Goal: Task Accomplishment & Management: Manage account settings

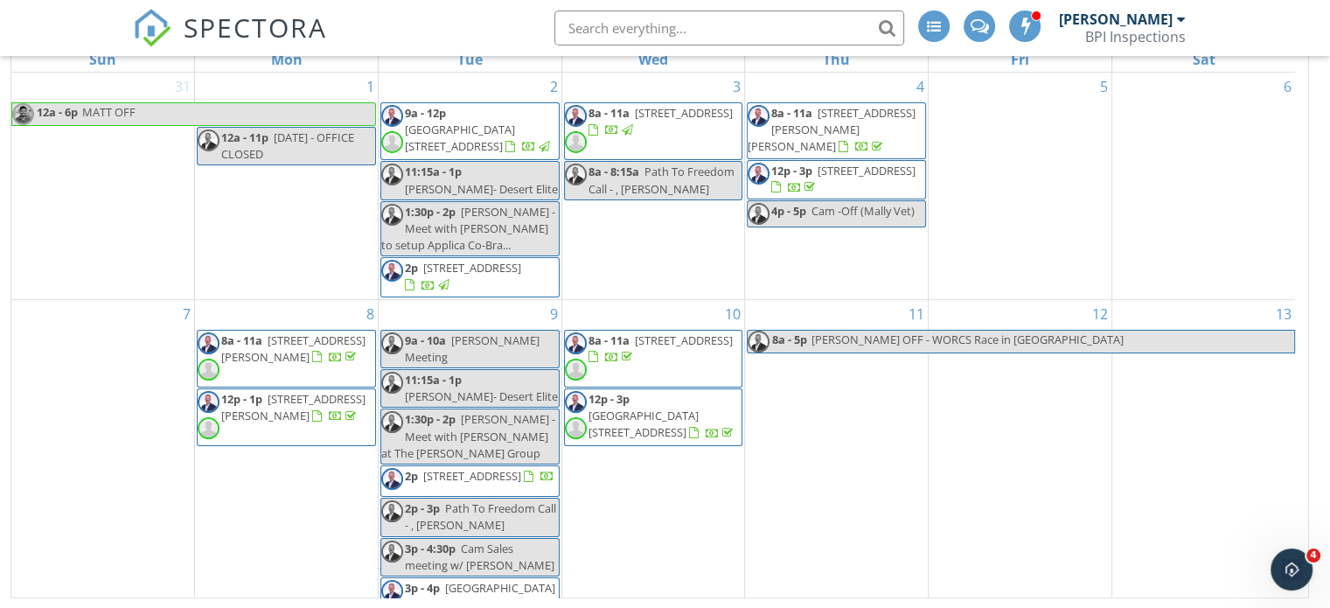
scroll to position [731, 0]
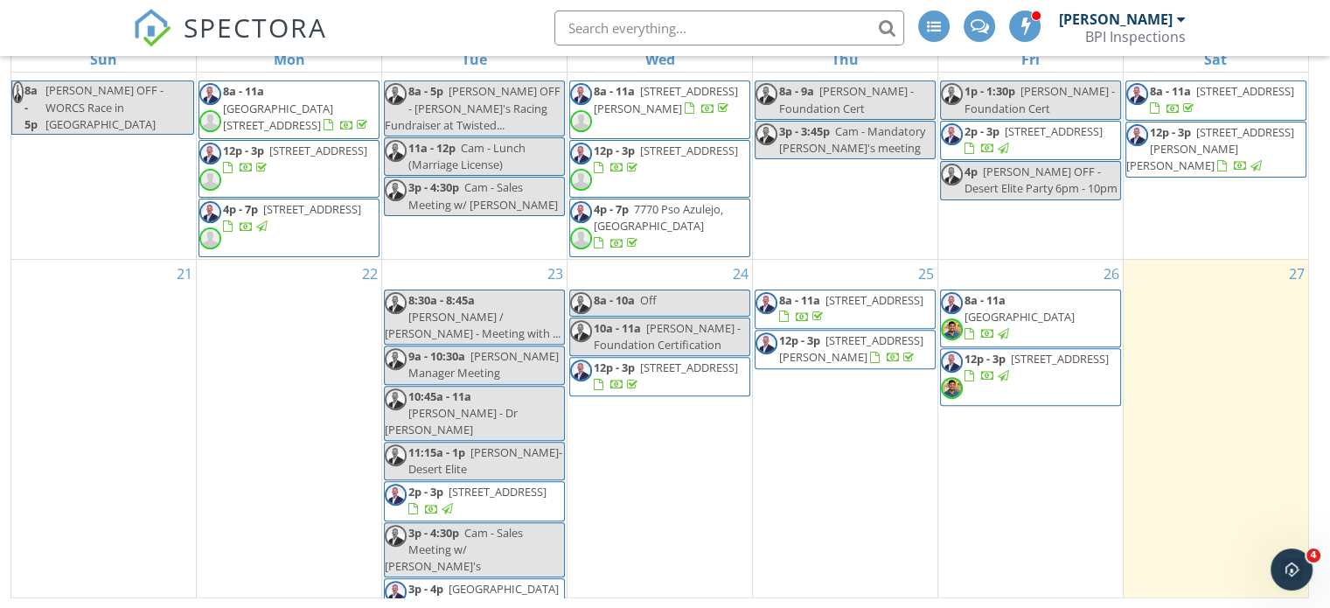
scroll to position [731, 0]
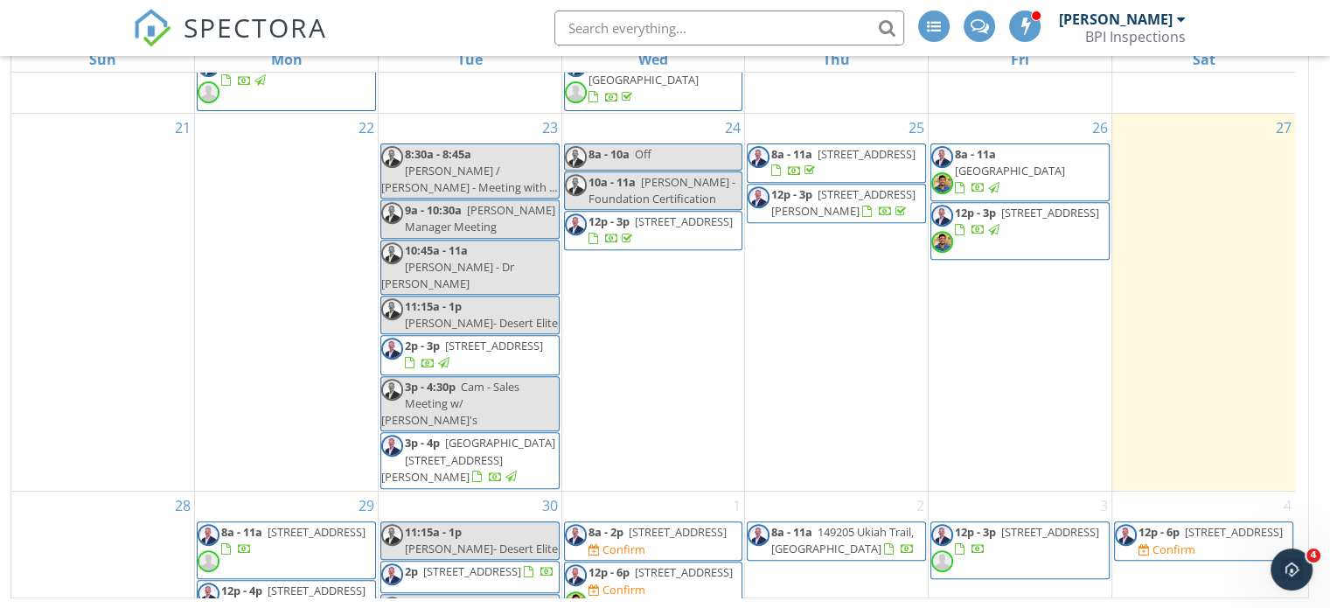
click at [676, 564] on span "2455 Madrona Dr, Palm Springs 92264" at bounding box center [684, 572] width 98 height 16
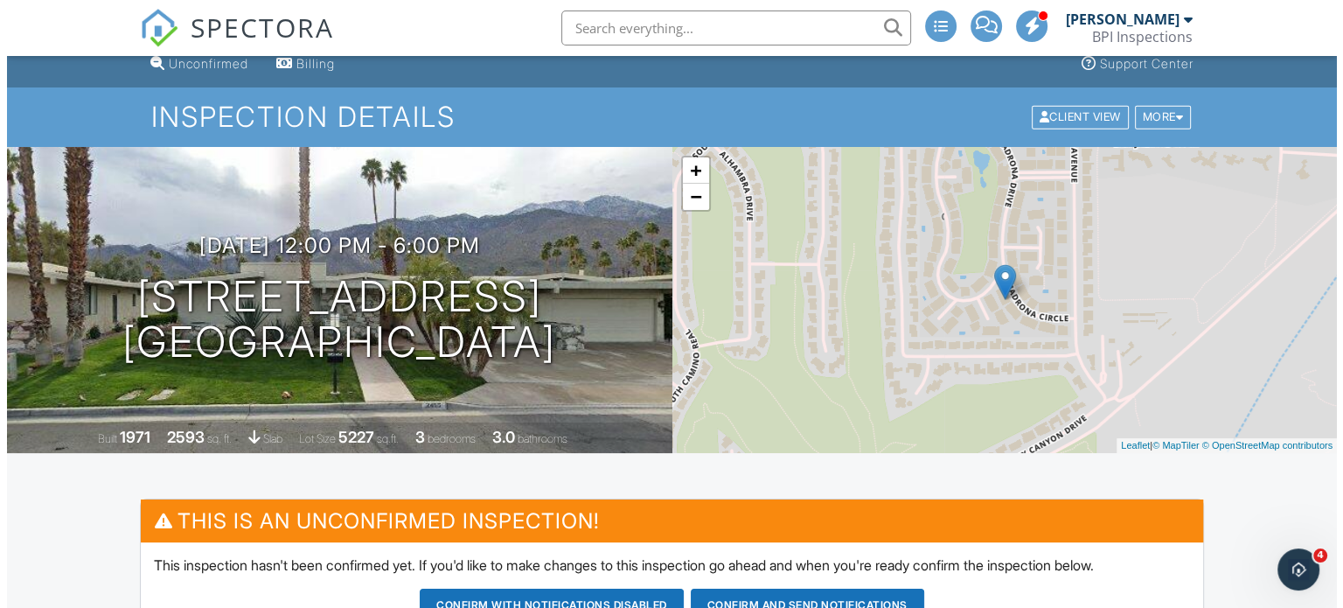
scroll to position [39, 0]
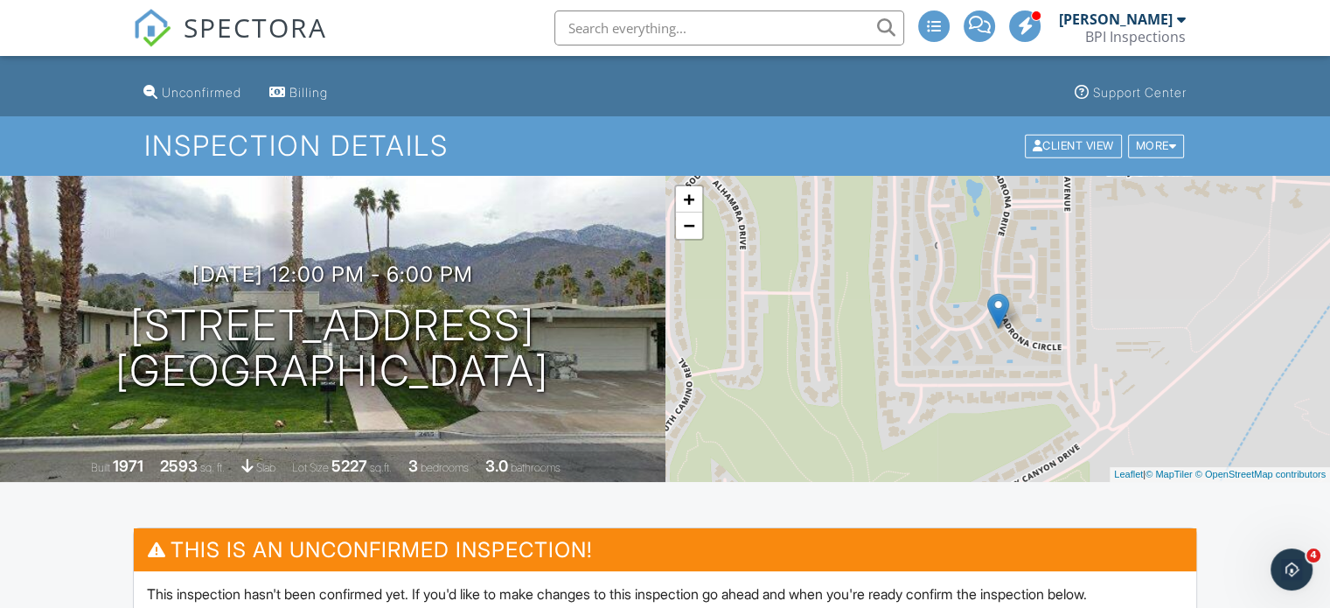
click at [1157, 137] on div "More" at bounding box center [1156, 147] width 57 height 24
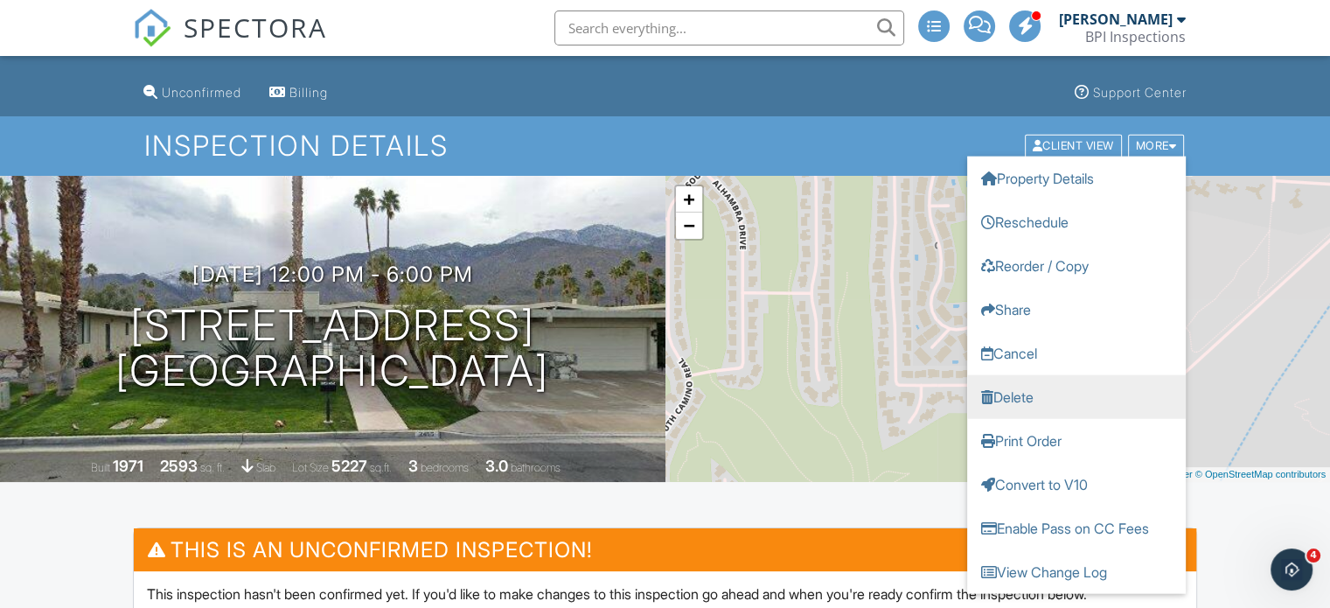
click at [1043, 383] on link "Delete" at bounding box center [1076, 397] width 219 height 44
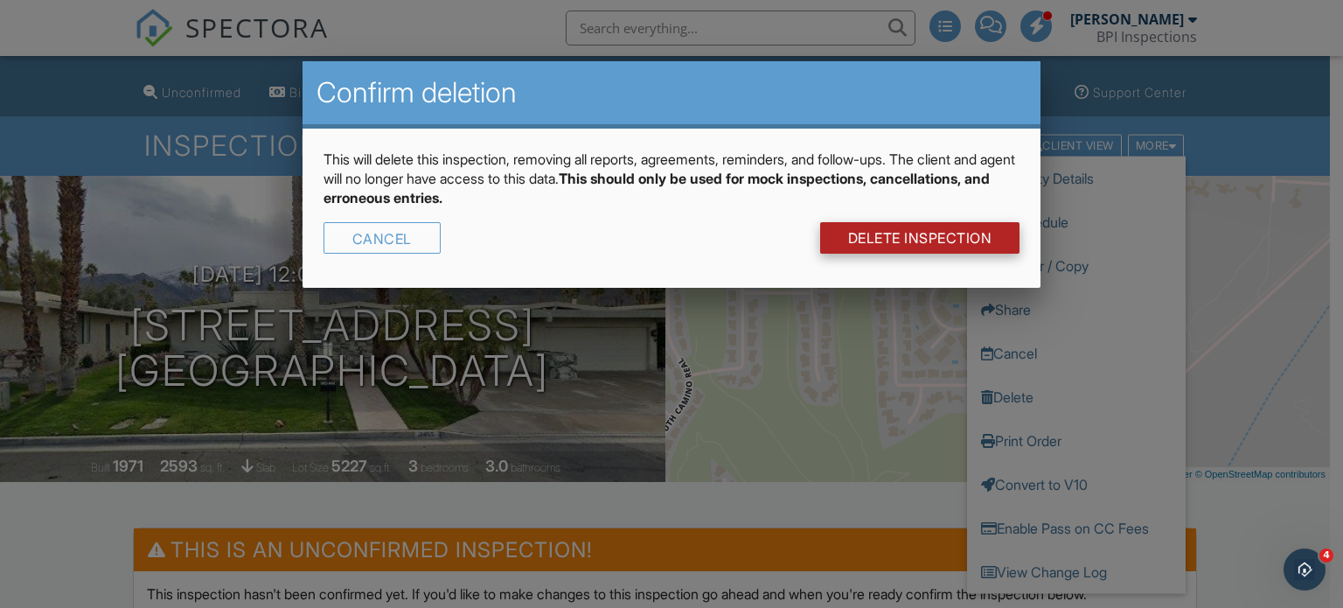
click at [903, 237] on link "DELETE Inspection" at bounding box center [920, 237] width 200 height 31
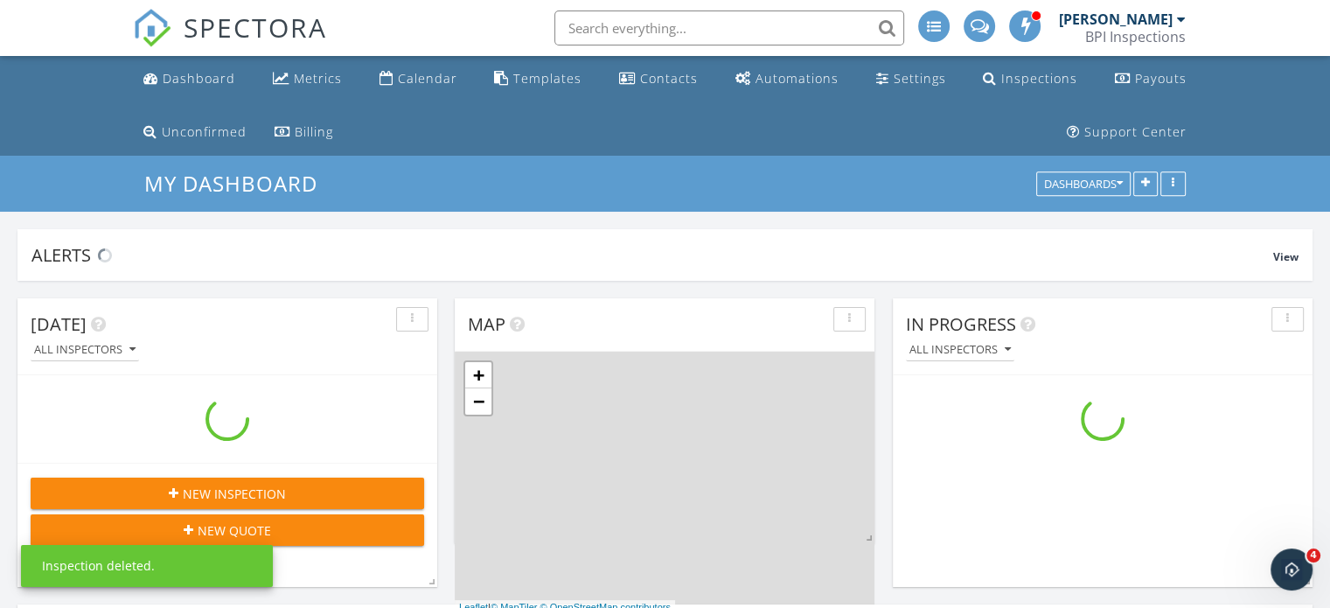
scroll to position [1400, 1357]
